Goal: Task Accomplishment & Management: Use online tool/utility

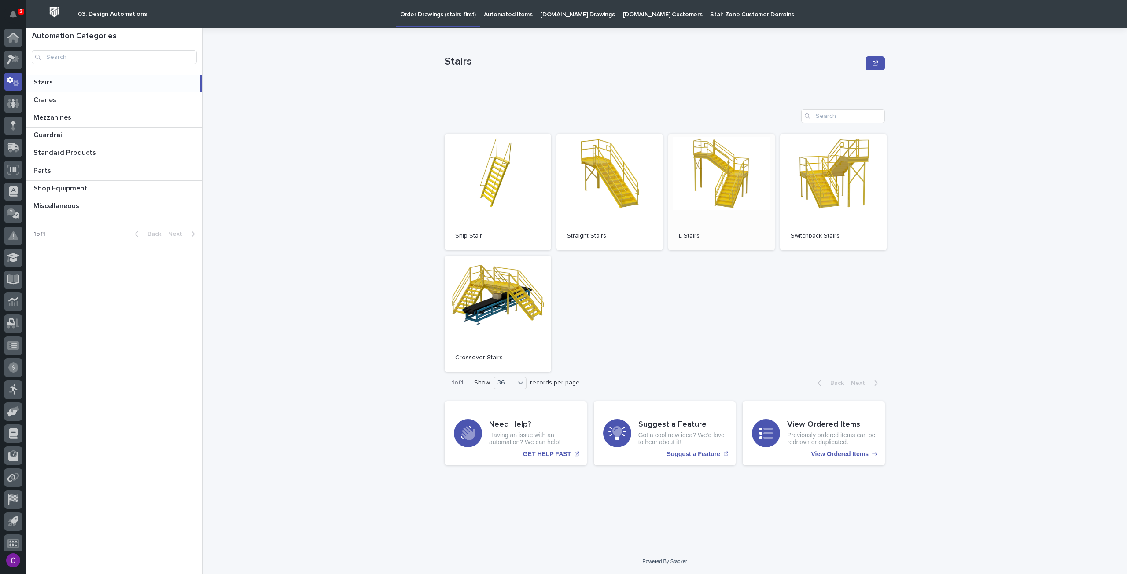
scroll to position [5, 0]
click at [606, 184] on link "Open" at bounding box center [609, 192] width 107 height 117
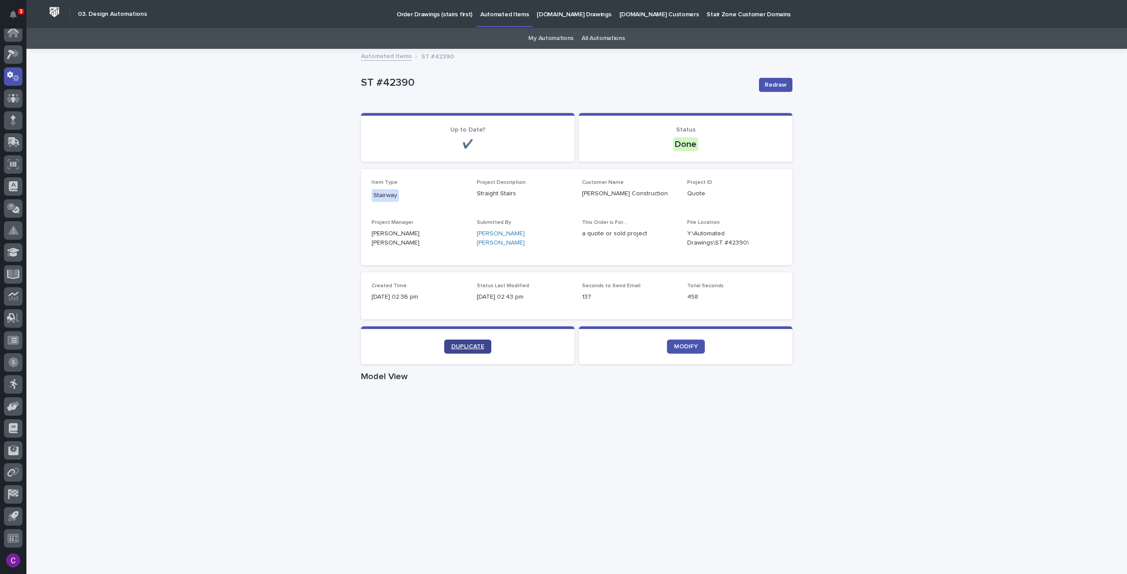
click at [463, 342] on link "DUPLICATE" at bounding box center [467, 347] width 47 height 14
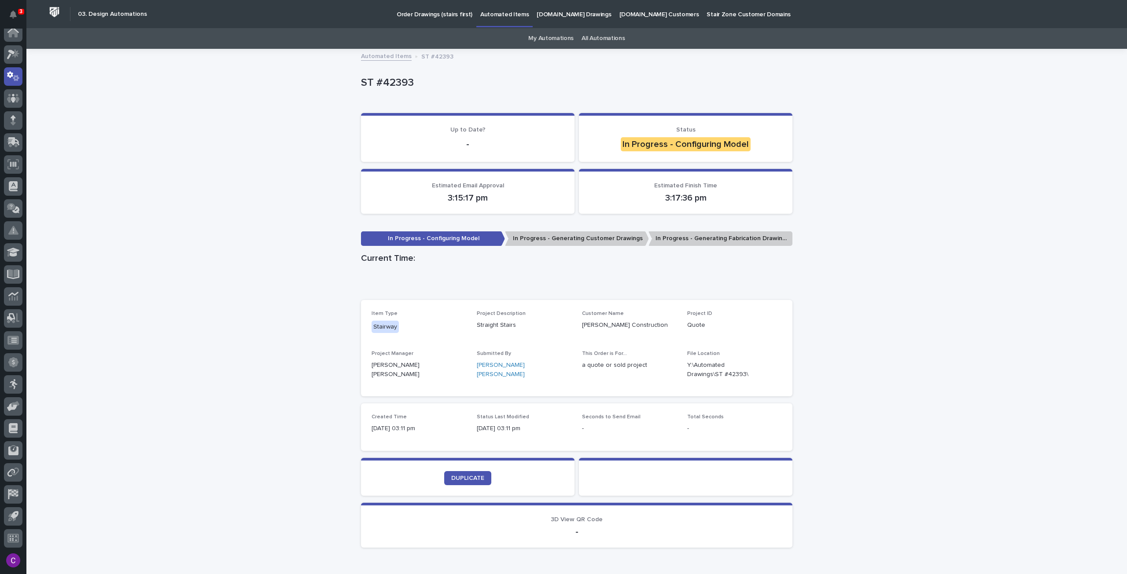
click at [396, 81] on p "ST #42393" at bounding box center [575, 83] width 428 height 13
copy p "42393"
